Goal: Navigation & Orientation: Find specific page/section

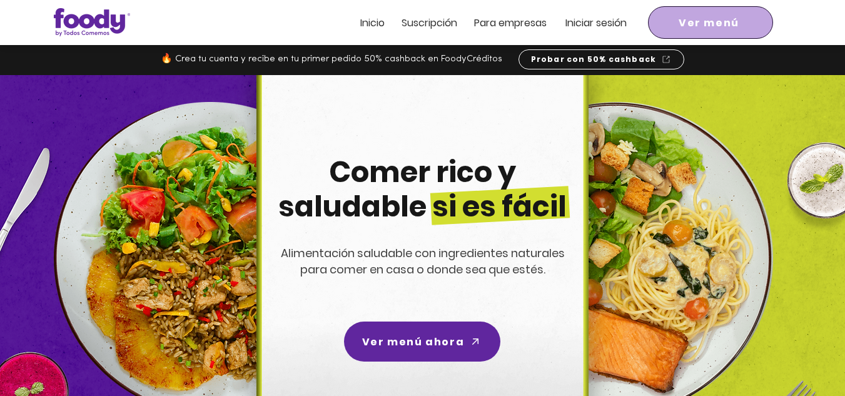
click at [741, 22] on span "Ver menú" at bounding box center [711, 23] width 120 height 28
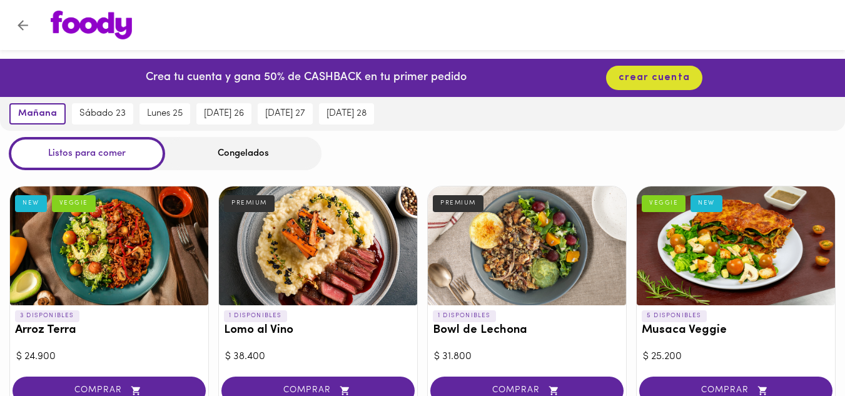
click at [14, 21] on button "Volver" at bounding box center [23, 25] width 31 height 31
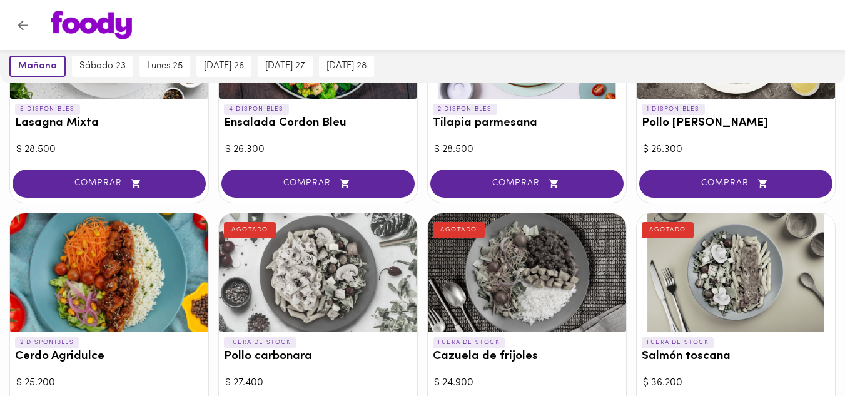
scroll to position [674, 0]
